Goal: Information Seeking & Learning: Learn about a topic

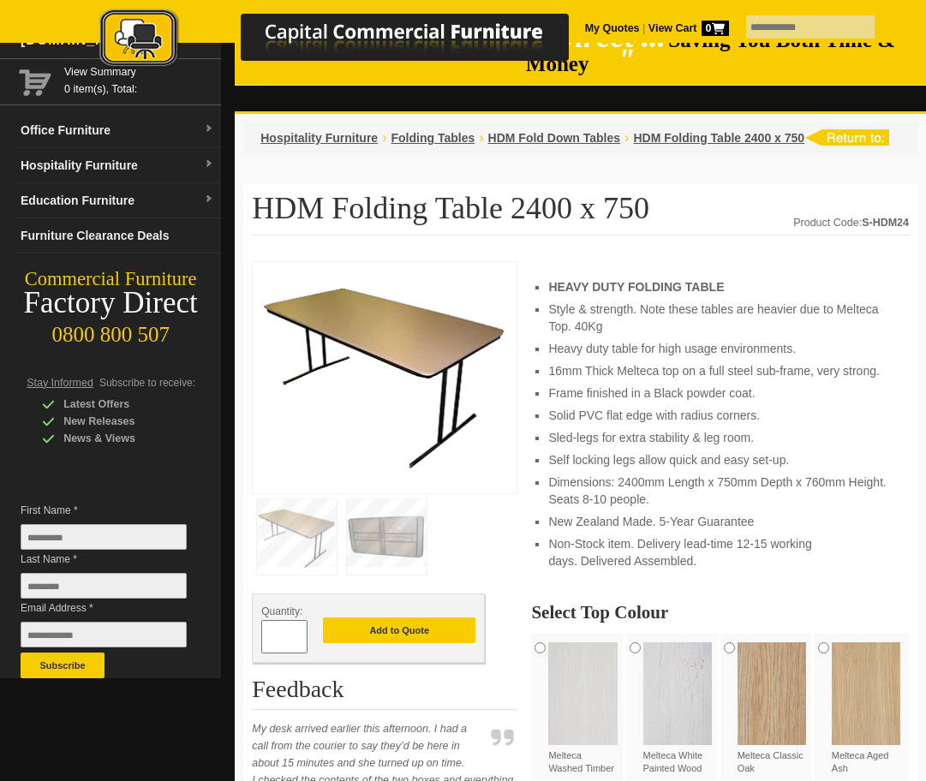
scroll to position [93, 0]
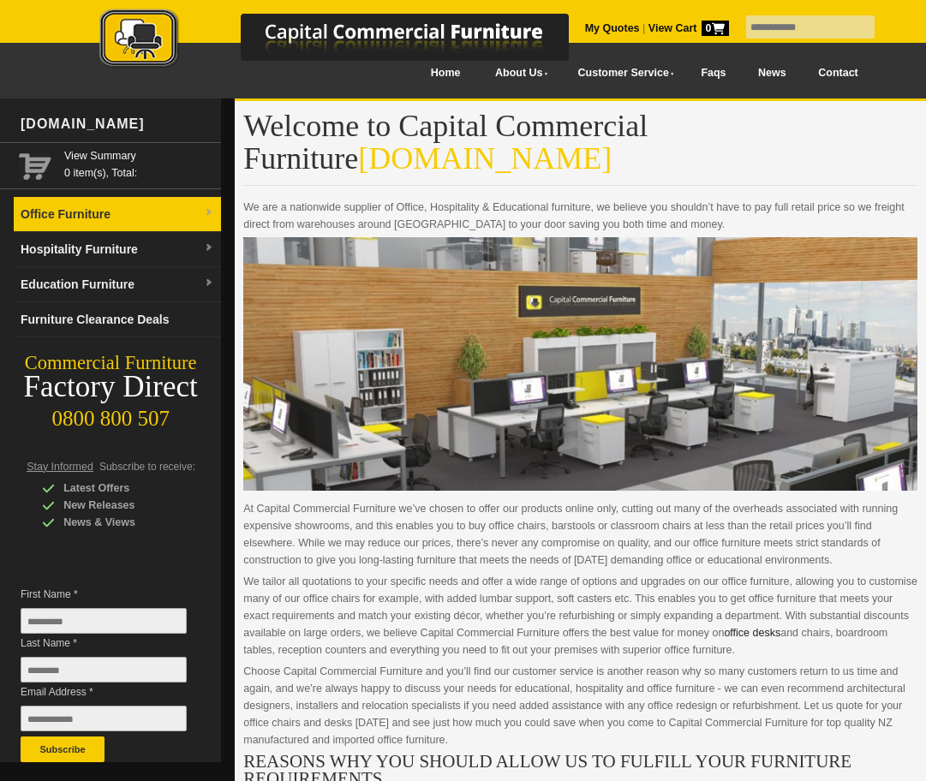
click at [202, 208] on link "Office Furniture" at bounding box center [117, 214] width 207 height 35
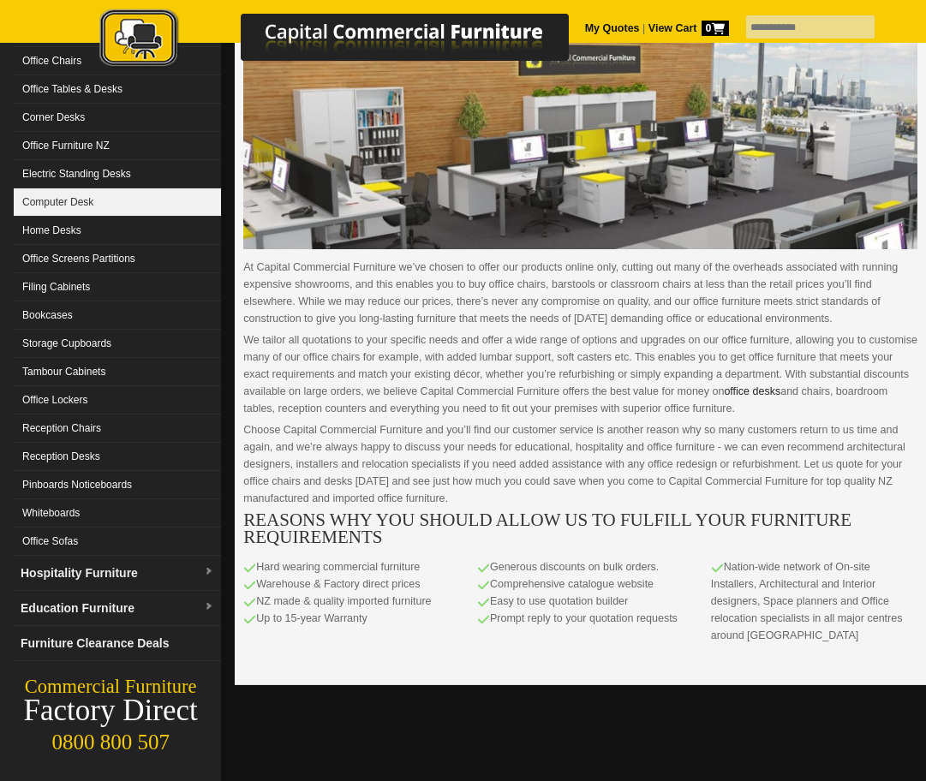
scroll to position [243, 0]
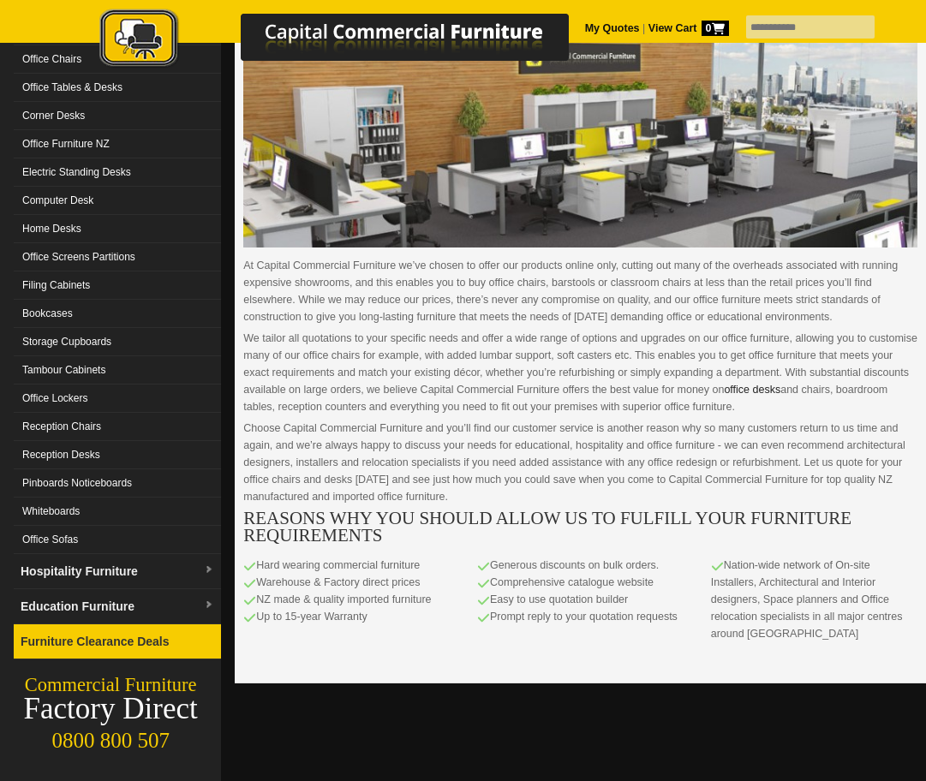
click at [166, 633] on link "Furniture Clearance Deals" at bounding box center [117, 642] width 207 height 35
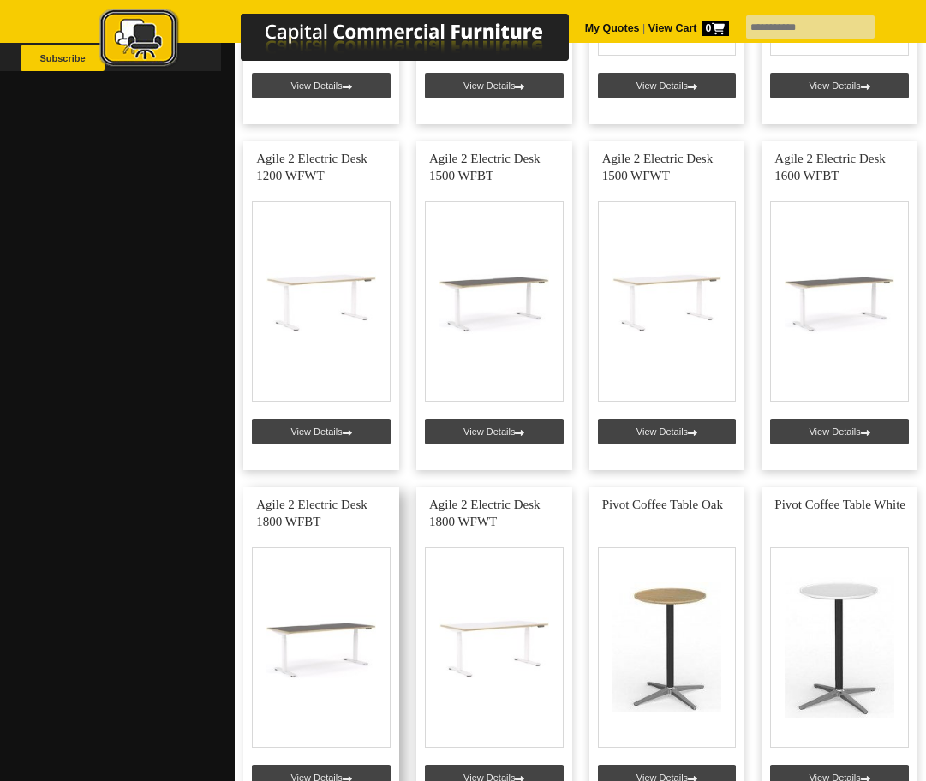
scroll to position [682, 0]
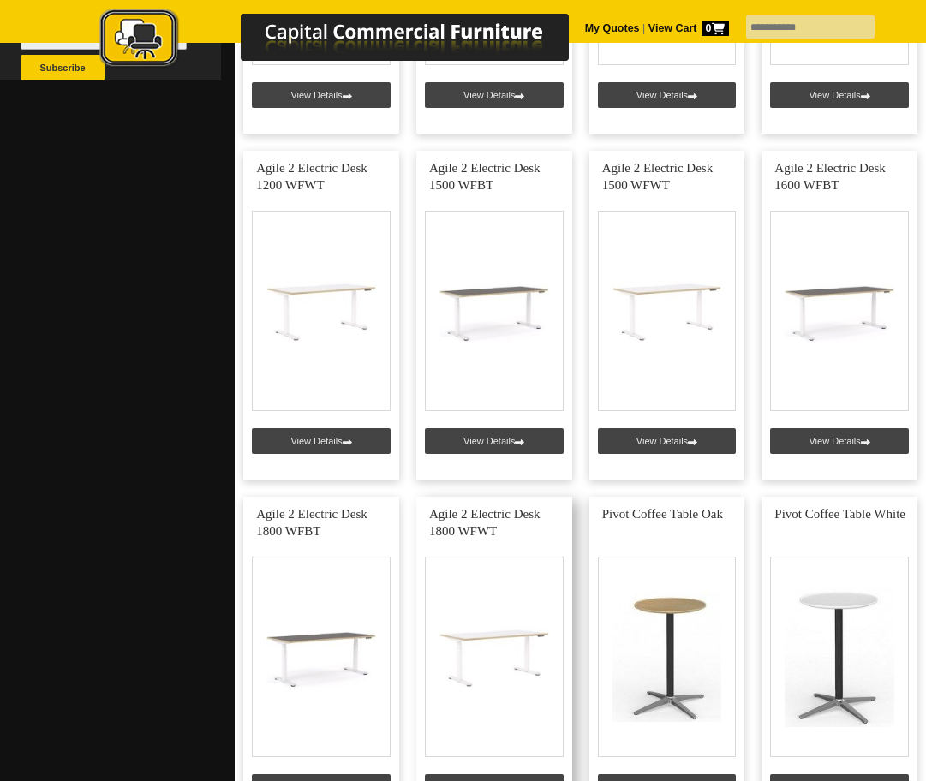
click at [465, 621] on link at bounding box center [494, 661] width 156 height 329
